Goal: Transaction & Acquisition: Purchase product/service

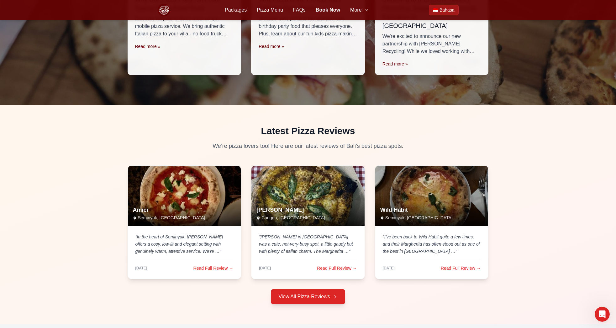
scroll to position [1594, 0]
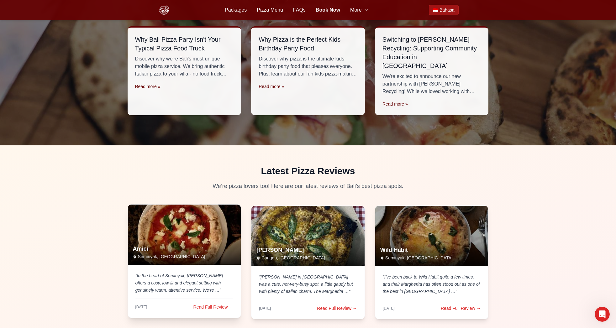
click at [183, 209] on img at bounding box center [184, 234] width 119 height 63
click at [210, 304] on link "Read Full Review →" at bounding box center [214, 307] width 40 height 6
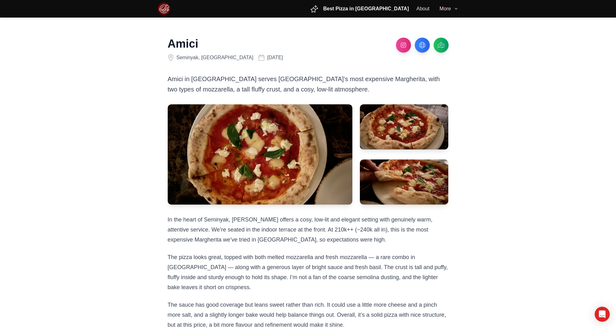
click at [454, 10] on icon "button" at bounding box center [456, 8] width 5 height 5
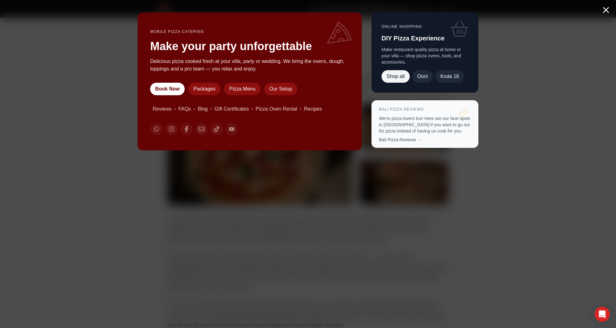
click at [396, 77] on link "Shop all" at bounding box center [396, 76] width 28 height 13
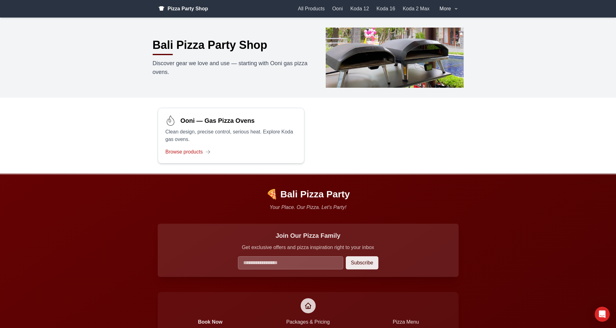
click at [228, 142] on p "Clean design, precise control, serious heat. Explore Koda gas ovens." at bounding box center [231, 135] width 131 height 15
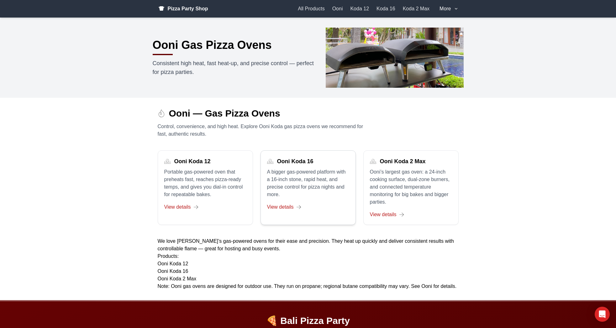
click at [279, 206] on span "View details" at bounding box center [280, 208] width 27 height 8
